Goal: Transaction & Acquisition: Purchase product/service

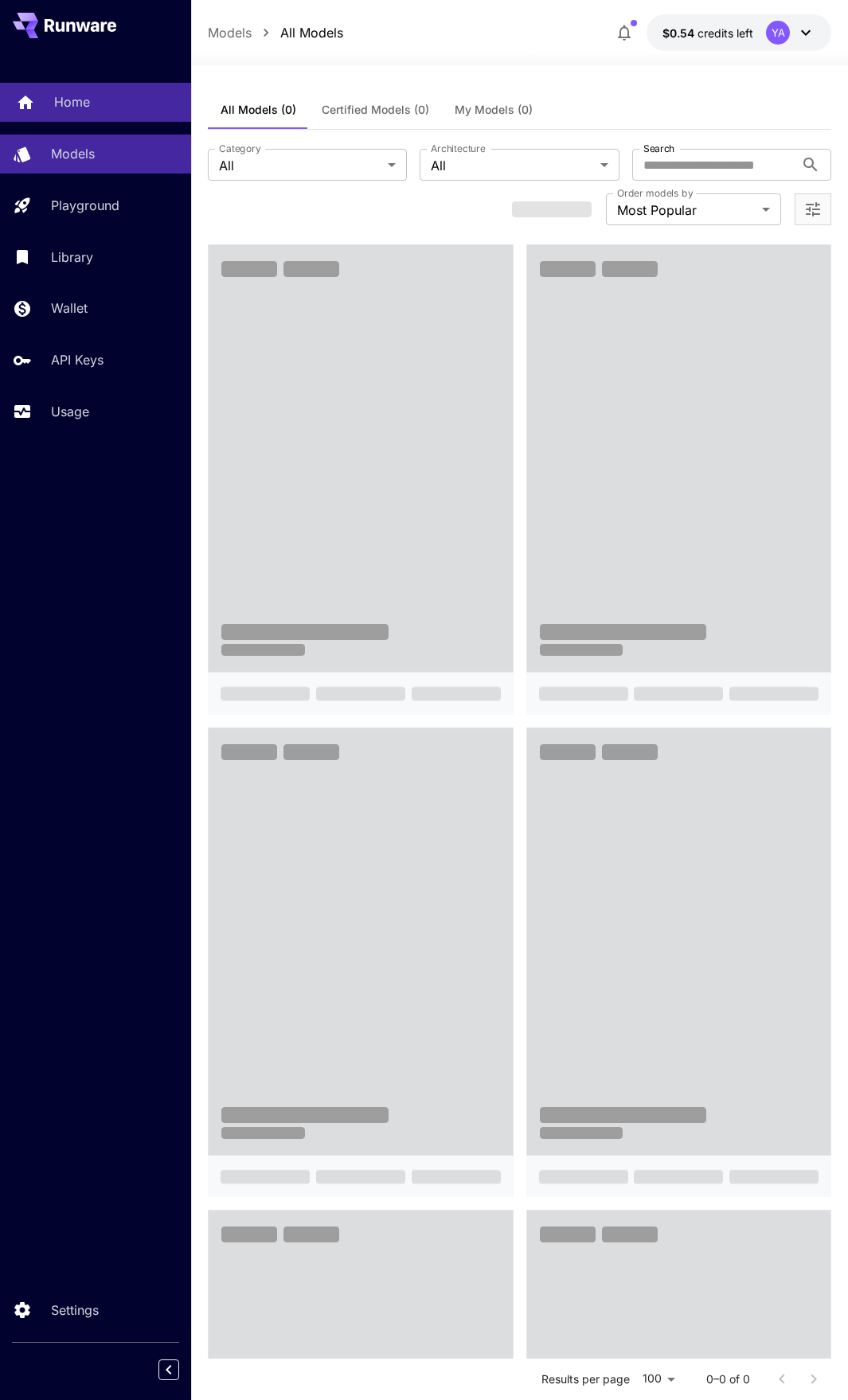
click at [78, 97] on p "Home" at bounding box center [72, 101] width 36 height 19
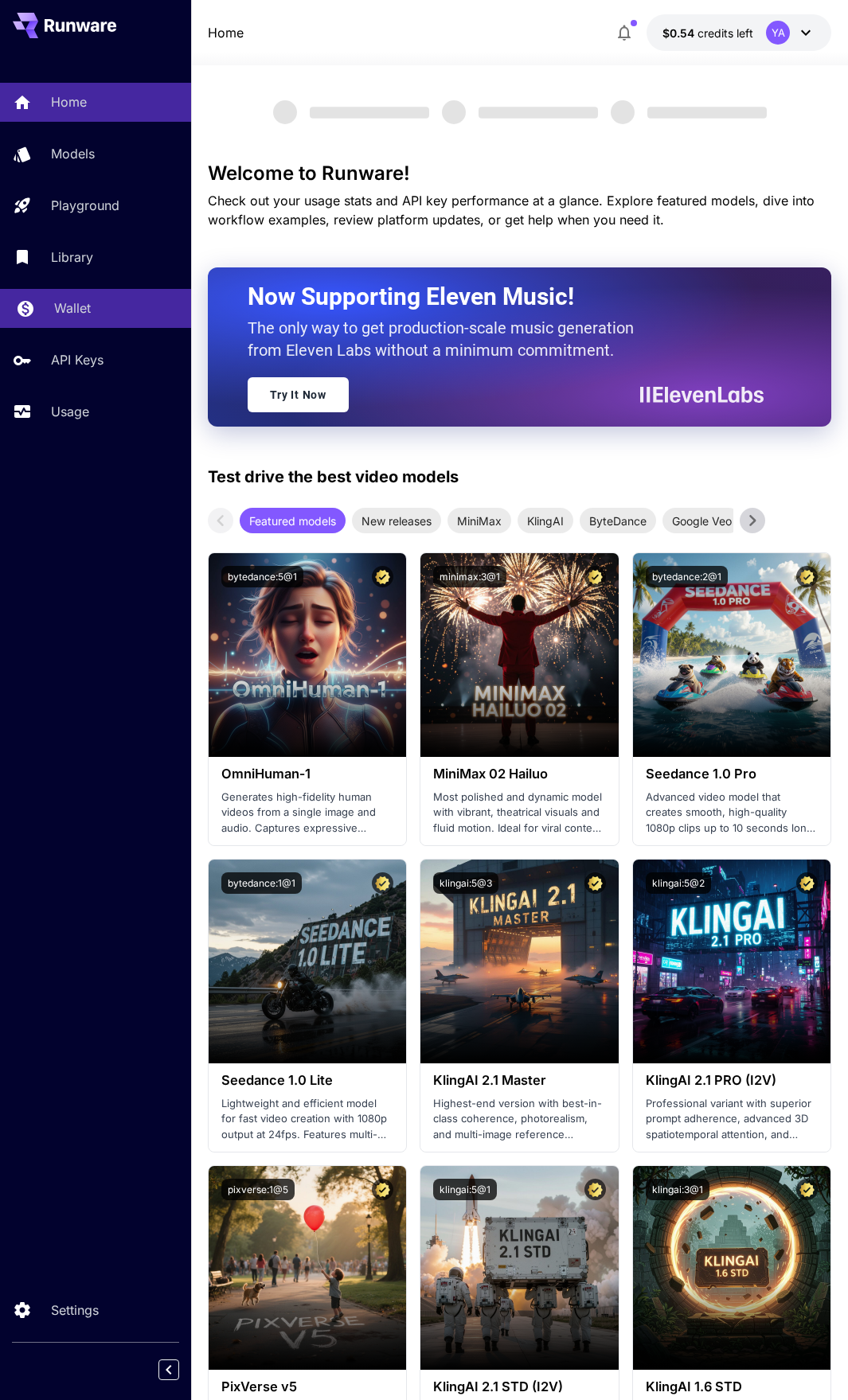
click at [72, 307] on p "Wallet" at bounding box center [72, 307] width 37 height 19
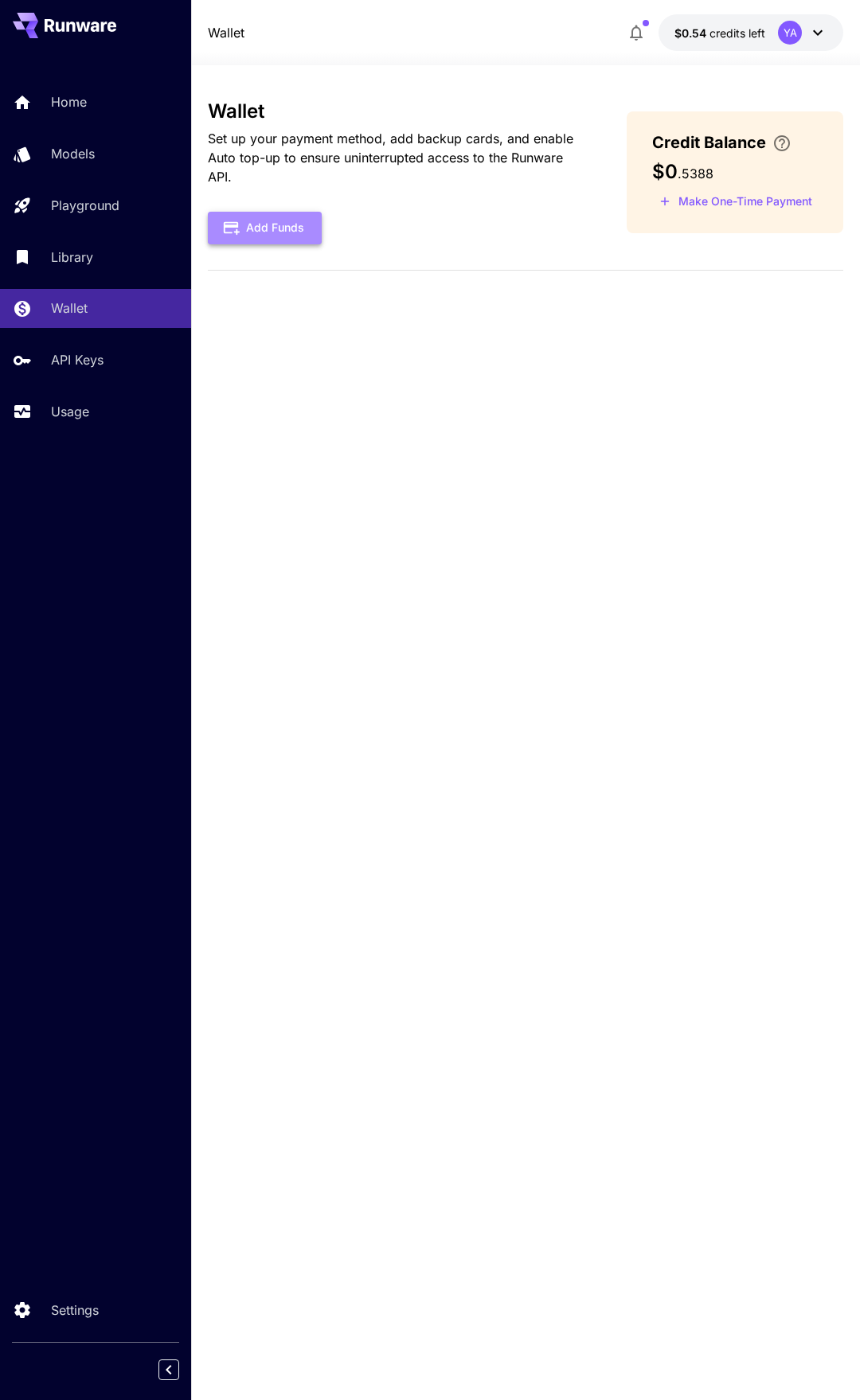
click at [271, 222] on button "Add Funds" at bounding box center [265, 228] width 113 height 33
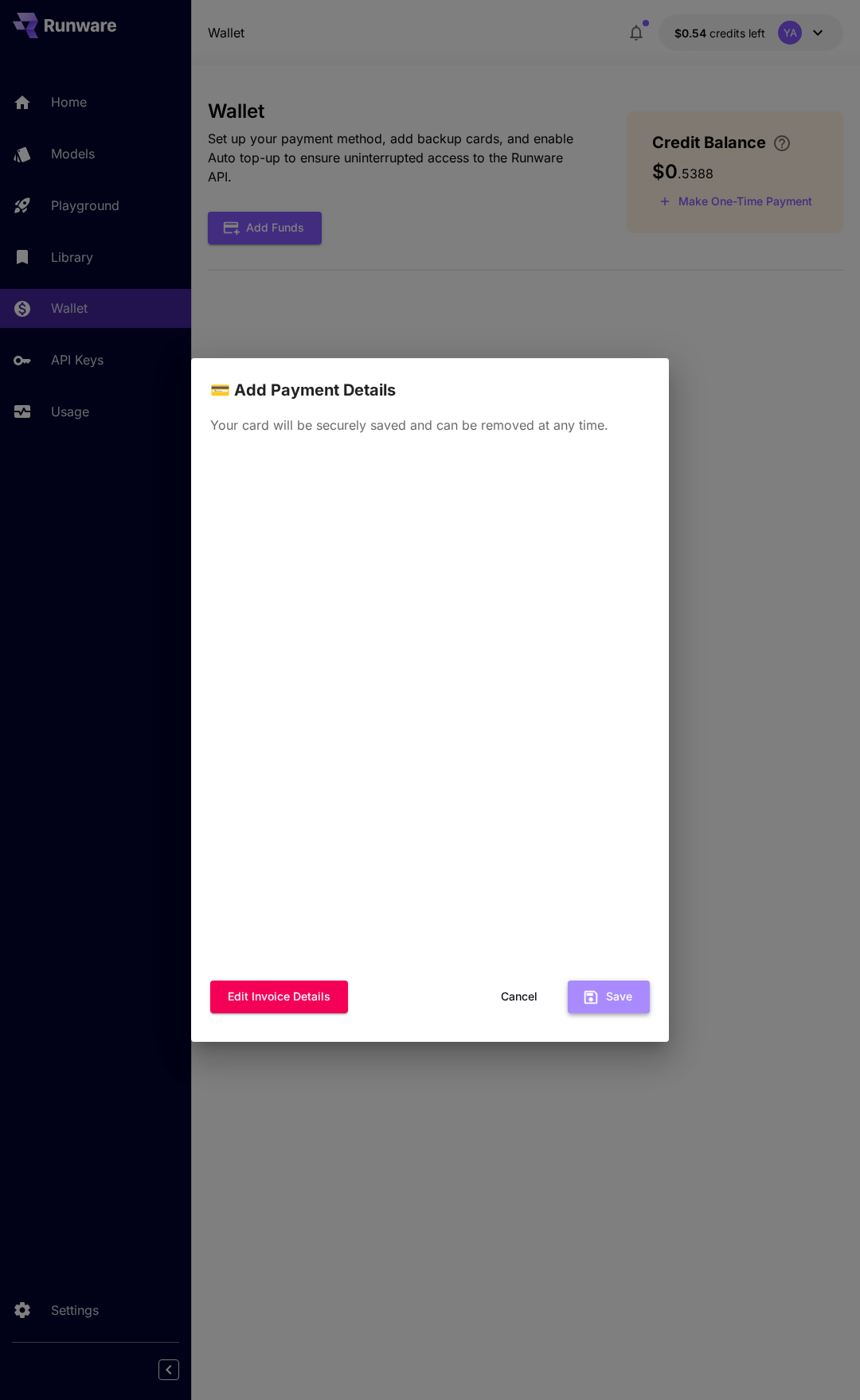
click at [625, 1001] on button "Save" at bounding box center [608, 996] width 82 height 33
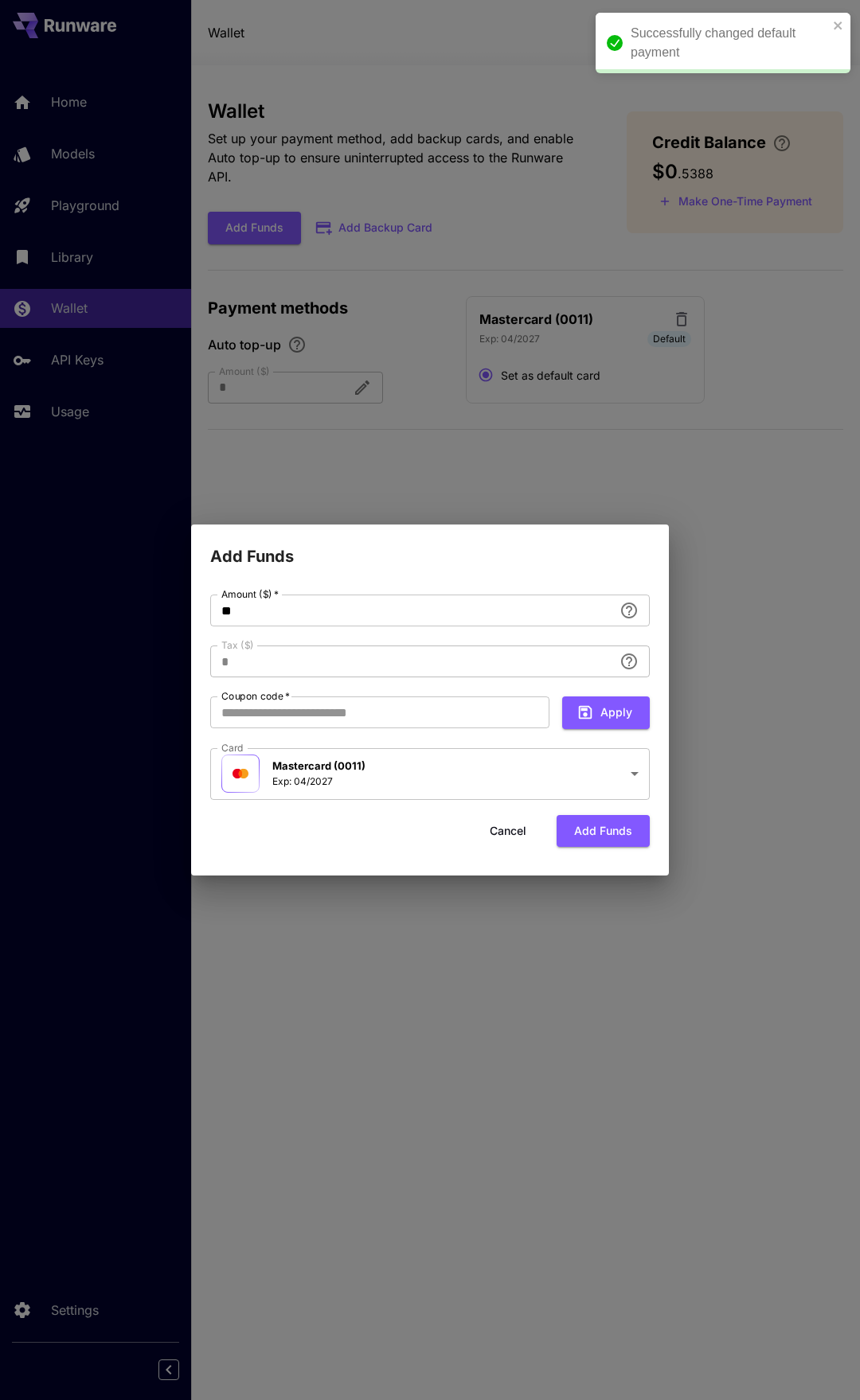
click at [641, 223] on div "**********" at bounding box center [430, 700] width 860 height 1400
type input "****"
click at [593, 839] on button "Add funds" at bounding box center [603, 831] width 93 height 33
click at [616, 826] on button "Add funds" at bounding box center [603, 831] width 93 height 33
click at [839, 25] on icon "close" at bounding box center [838, 25] width 11 height 13
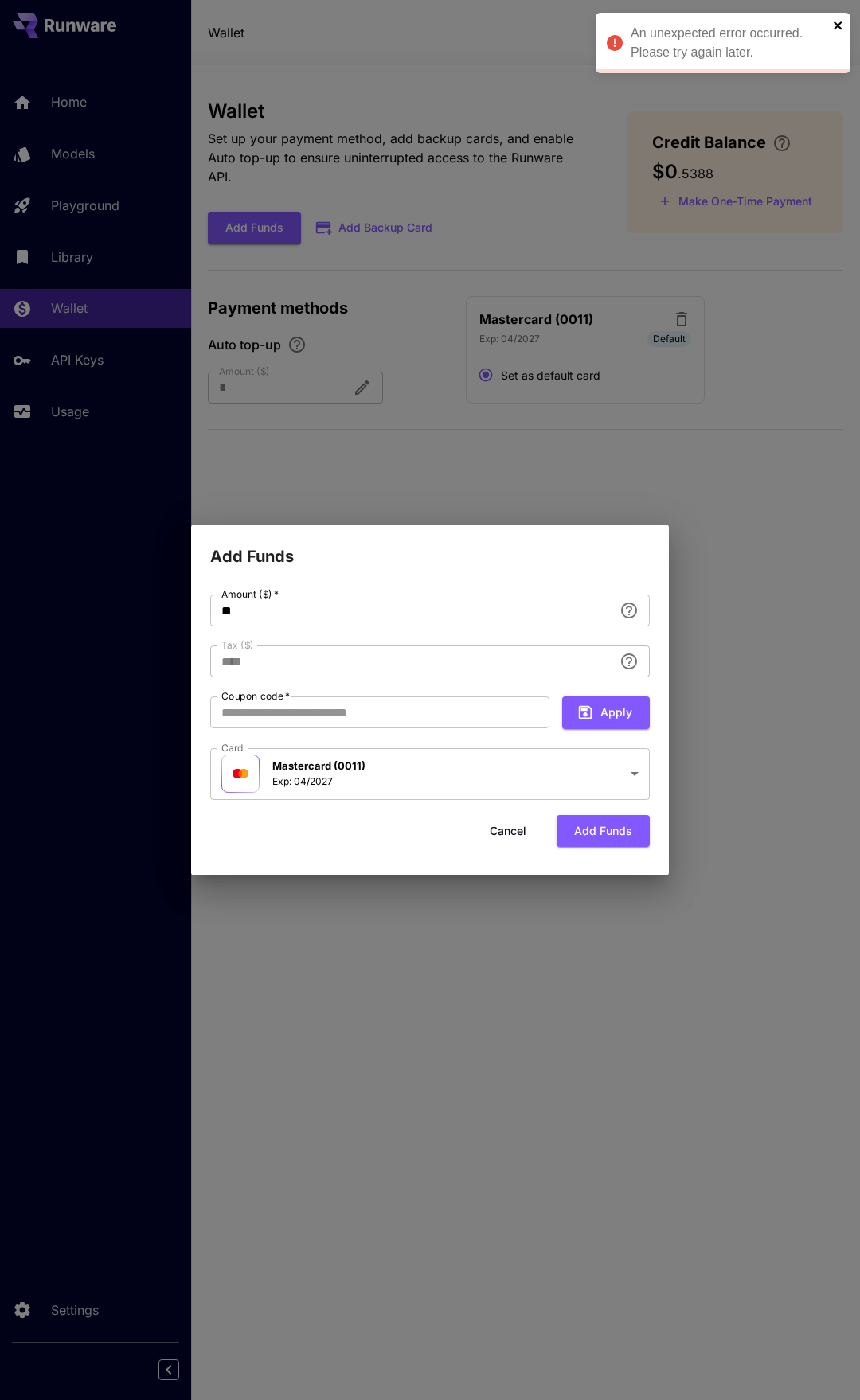
click at [836, 21] on icon "close" at bounding box center [838, 25] width 11 height 13
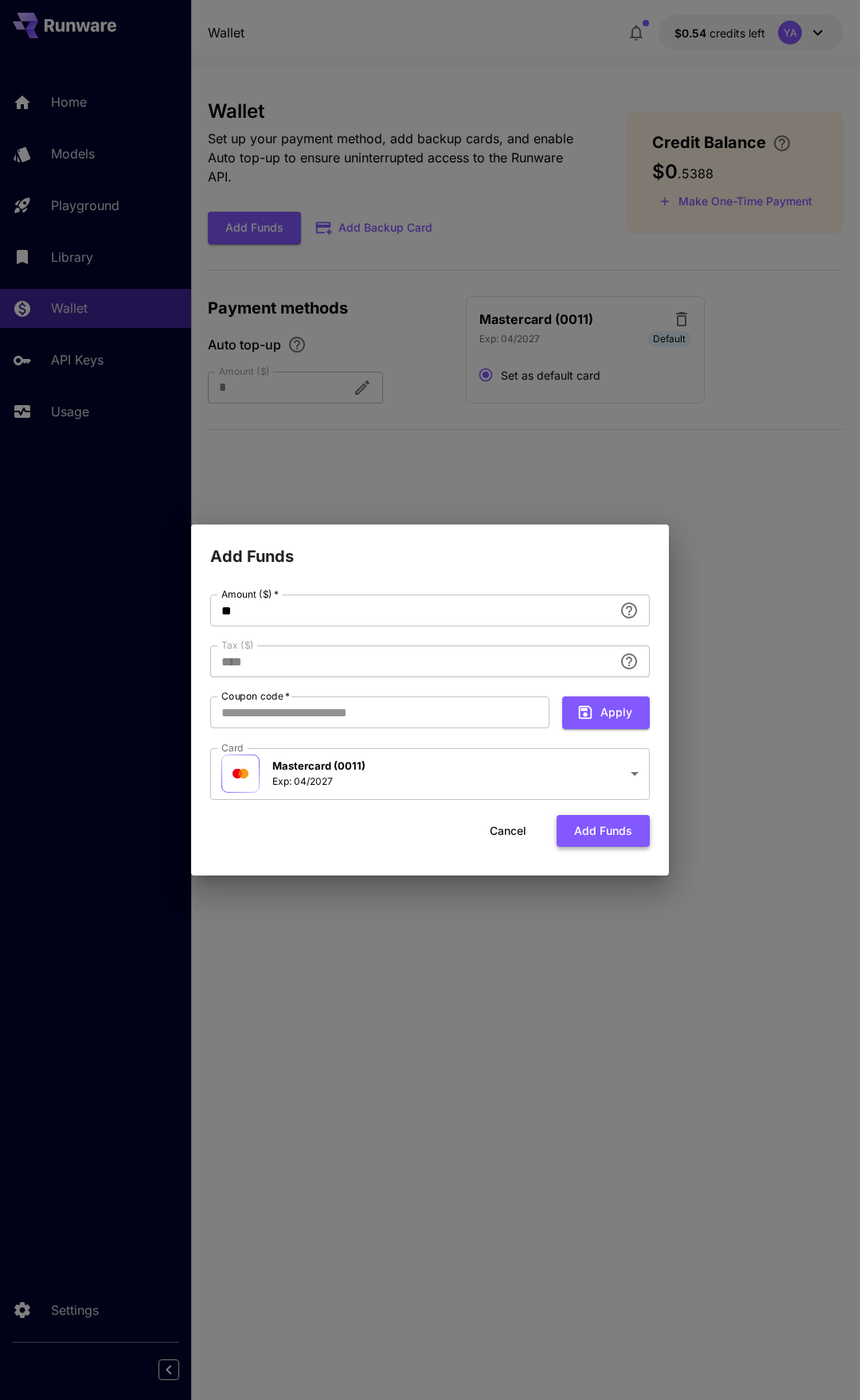
click at [602, 840] on button "Add funds" at bounding box center [603, 831] width 93 height 33
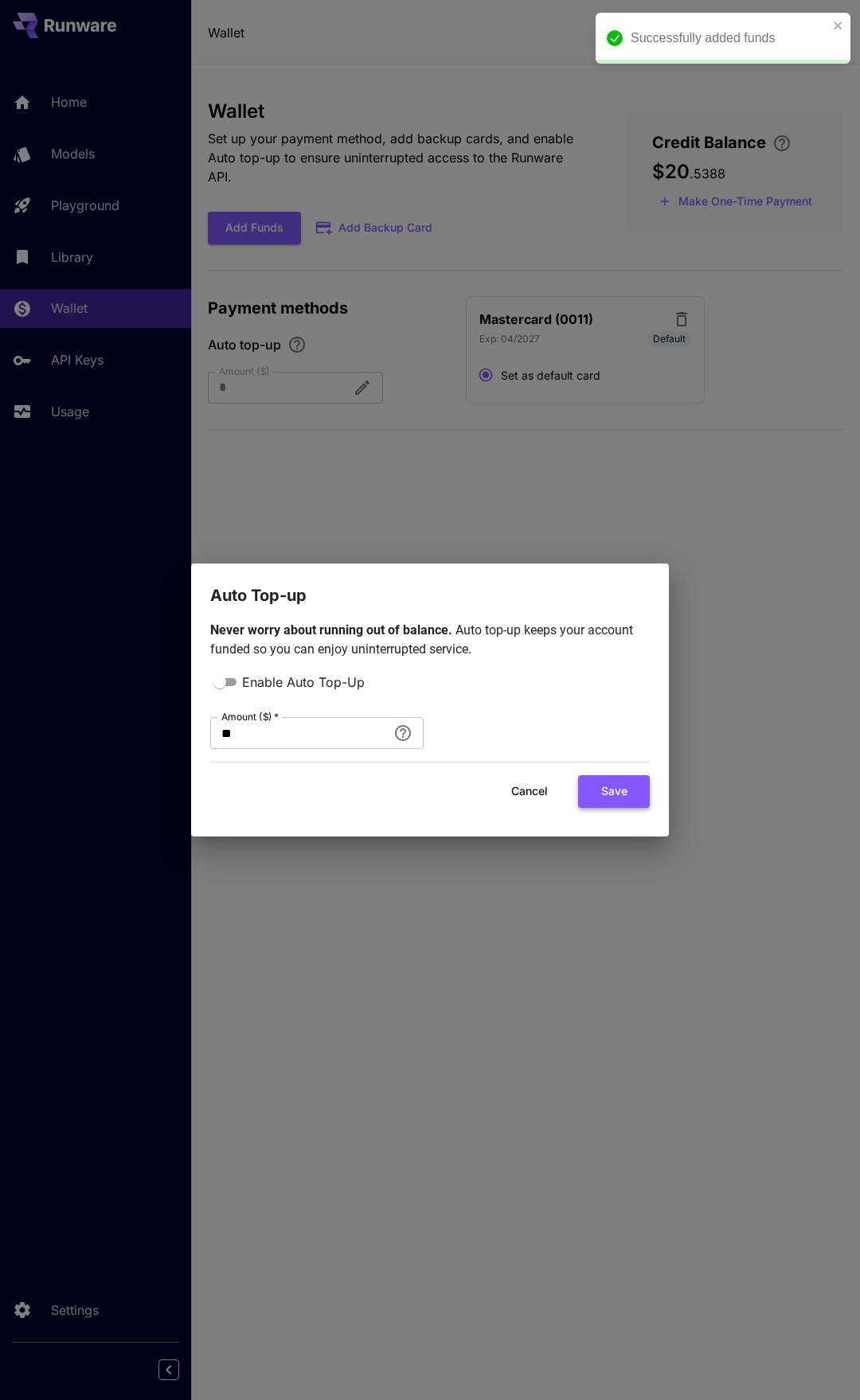
click at [601, 792] on button "Save" at bounding box center [613, 791] width 71 height 33
